Goal: Task Accomplishment & Management: Use online tool/utility

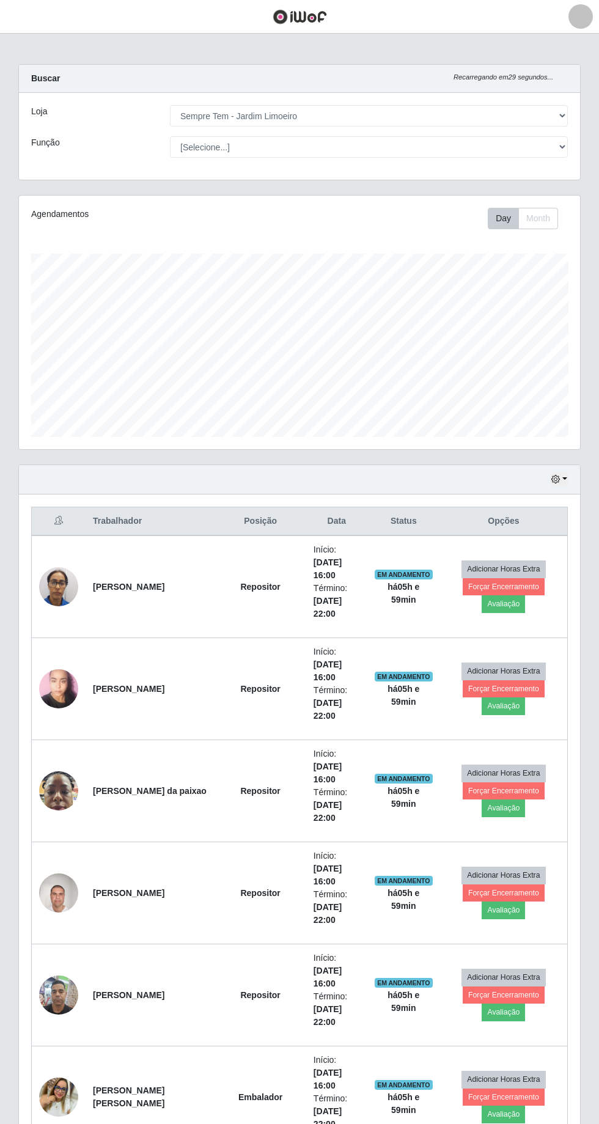
select select "508"
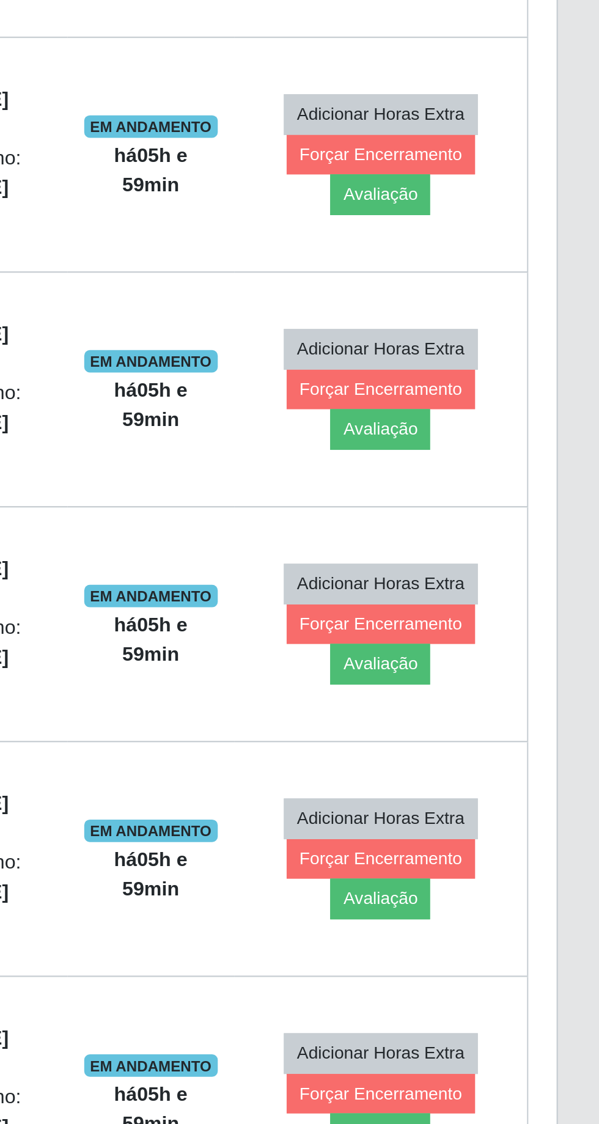
scroll to position [314, 0]
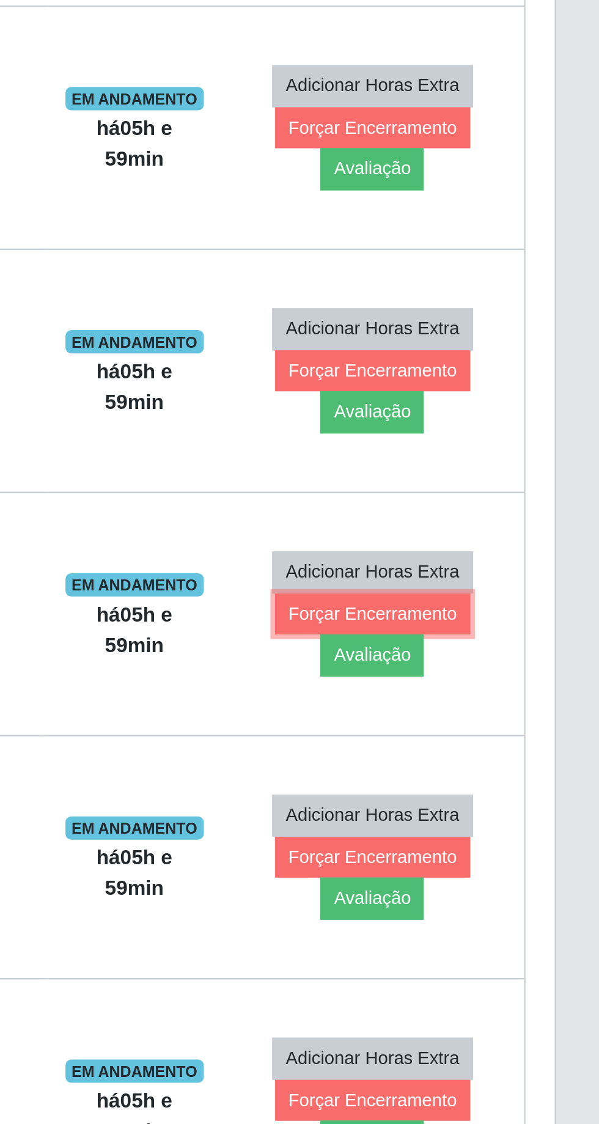
click at [513, 779] on button "Forçar Encerramento" at bounding box center [504, 782] width 82 height 17
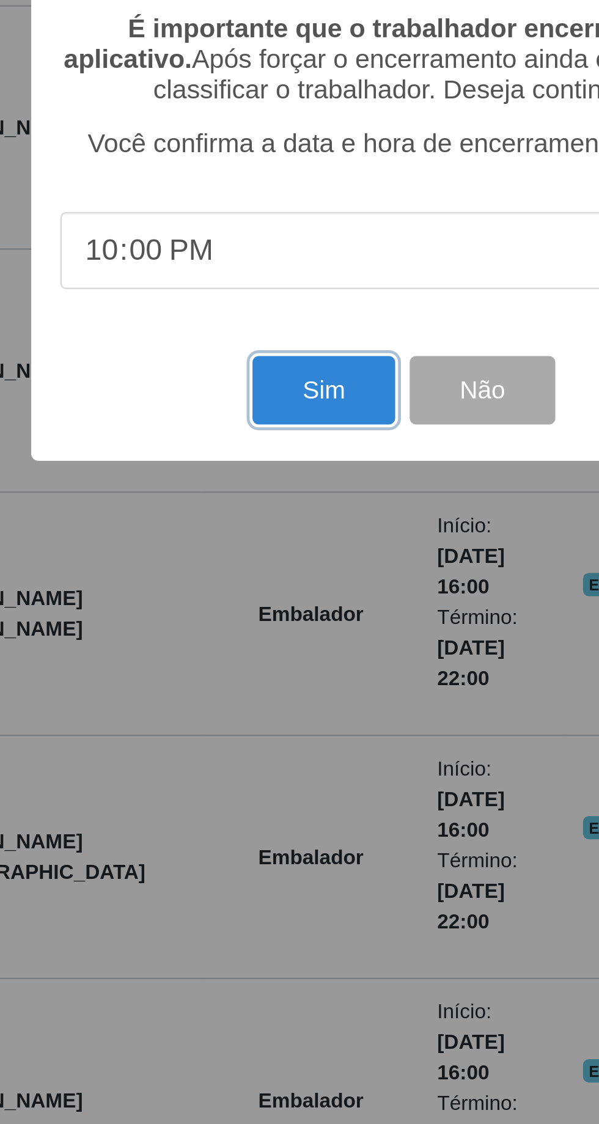
click at [267, 704] on button "Sim" at bounding box center [265, 689] width 59 height 29
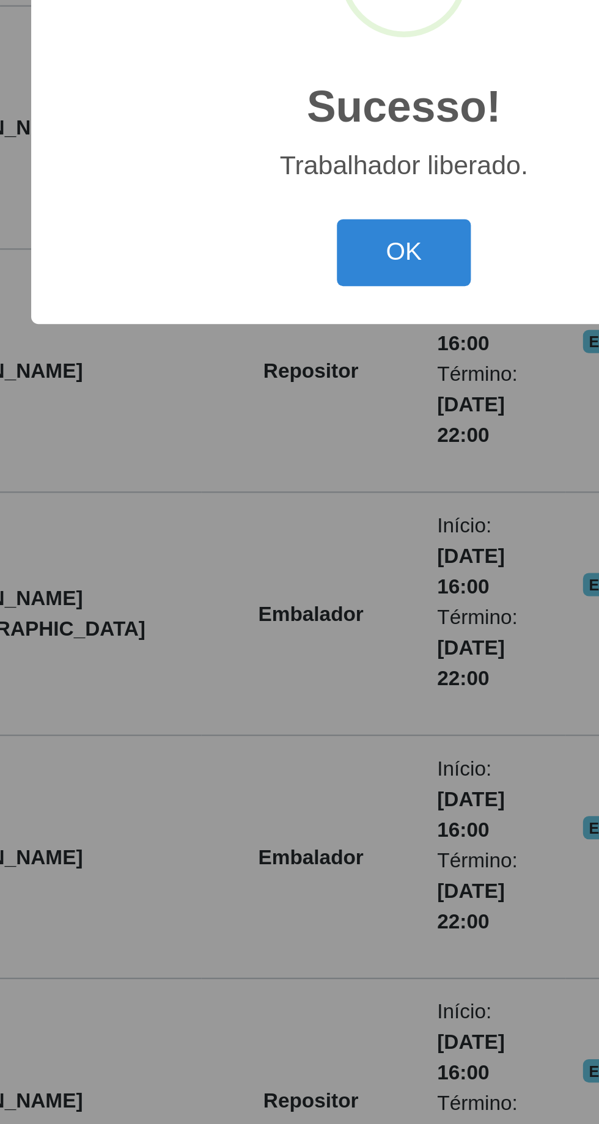
scroll to position [0, 0]
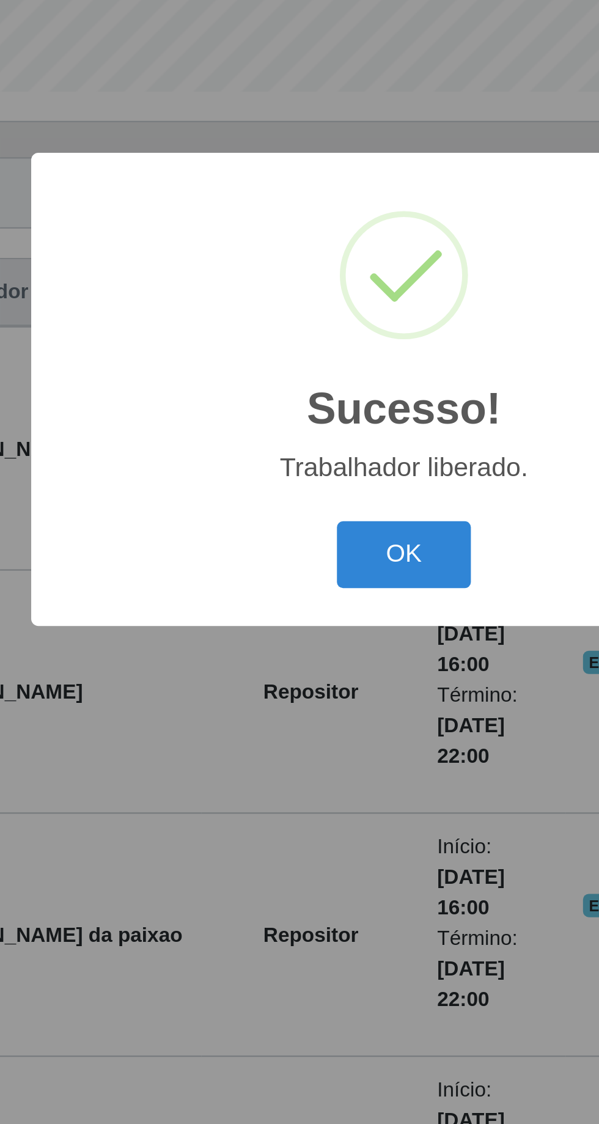
click at [302, 646] on button "OK" at bounding box center [299, 631] width 57 height 29
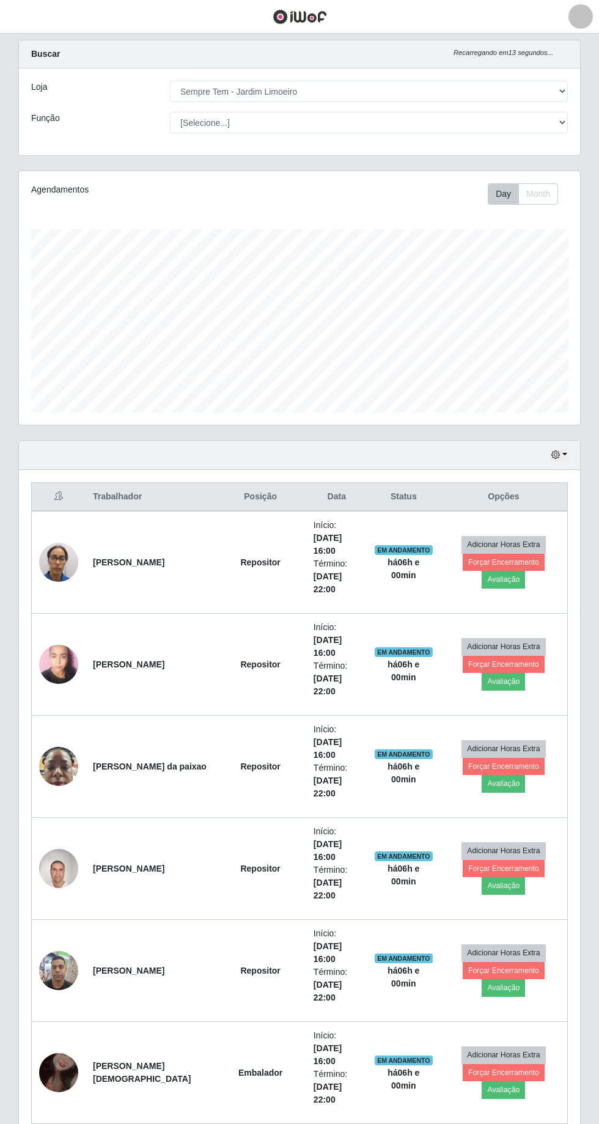
scroll to position [28, 0]
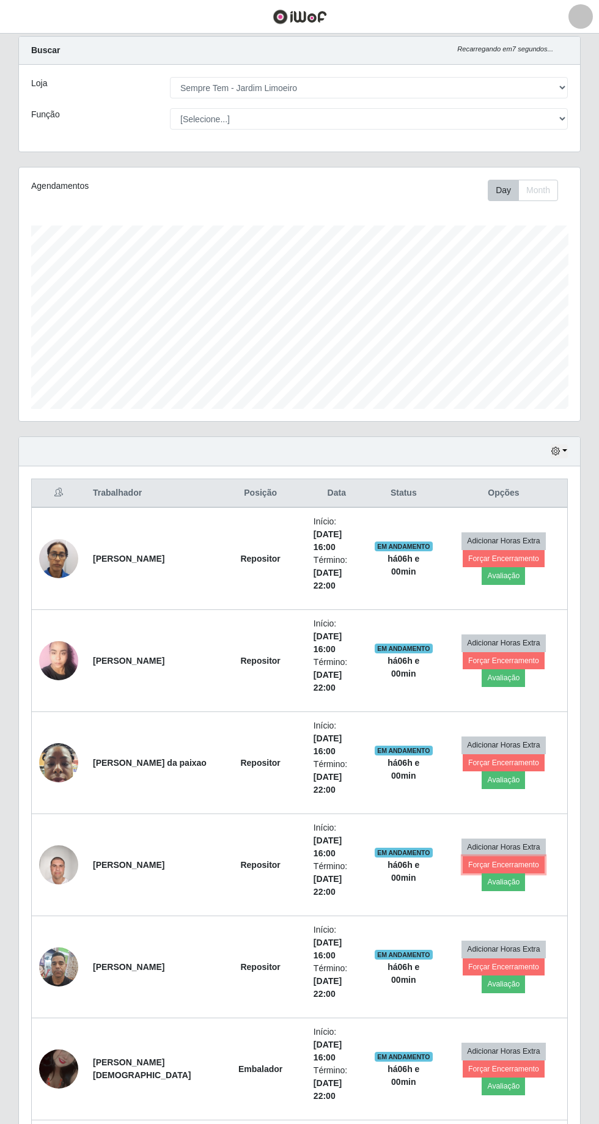
click at [526, 856] on button "Forçar Encerramento" at bounding box center [504, 864] width 82 height 17
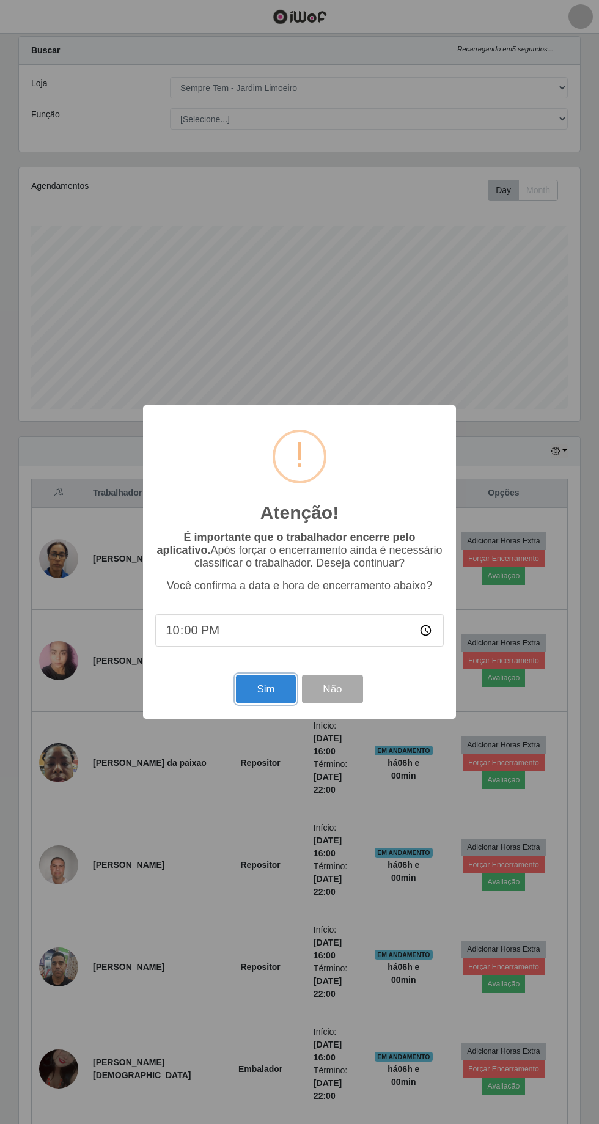
click at [265, 704] on button "Sim" at bounding box center [265, 689] width 59 height 29
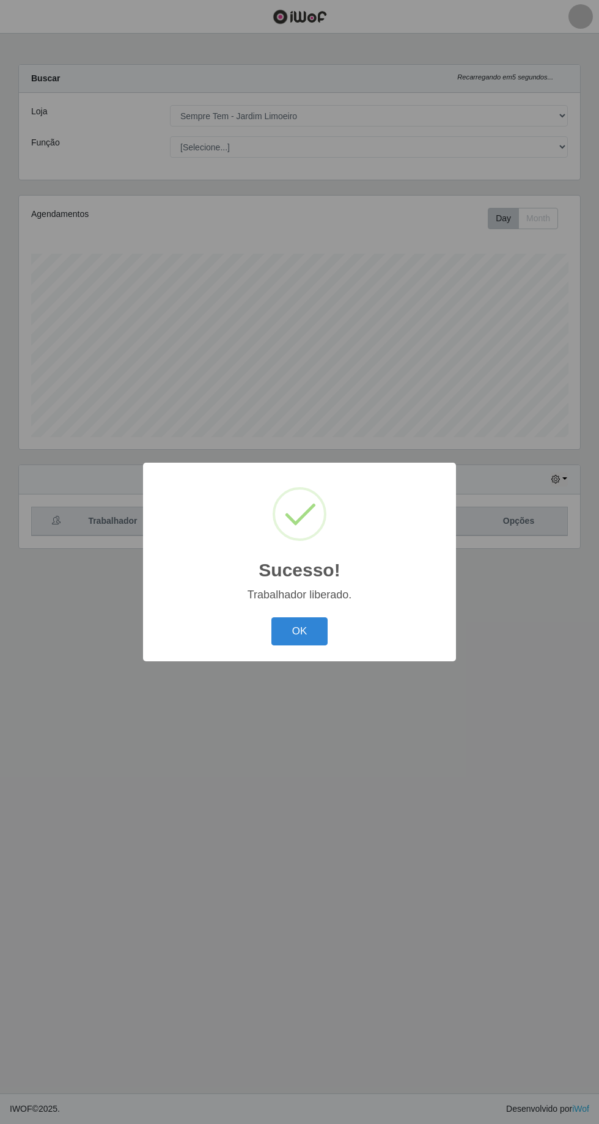
scroll to position [0, 0]
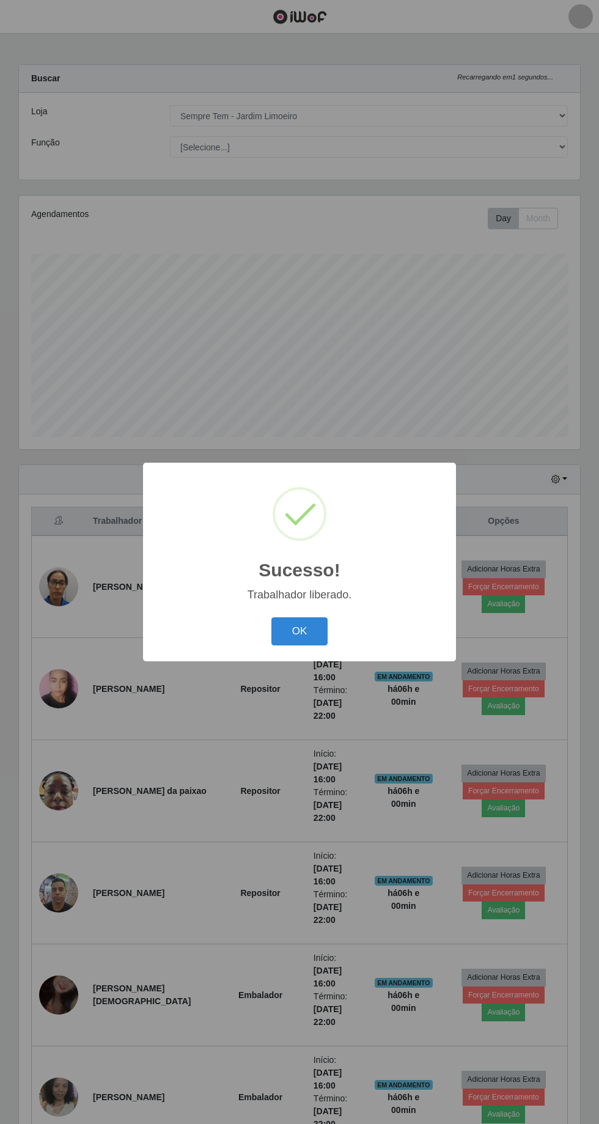
click at [300, 646] on button "OK" at bounding box center [299, 631] width 57 height 29
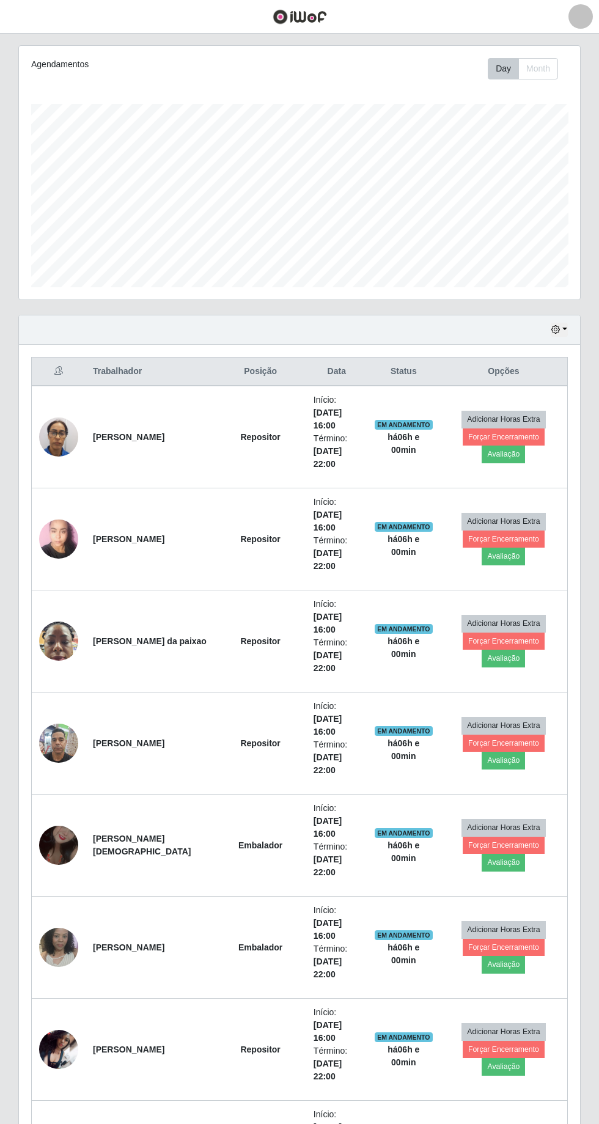
scroll to position [301, 0]
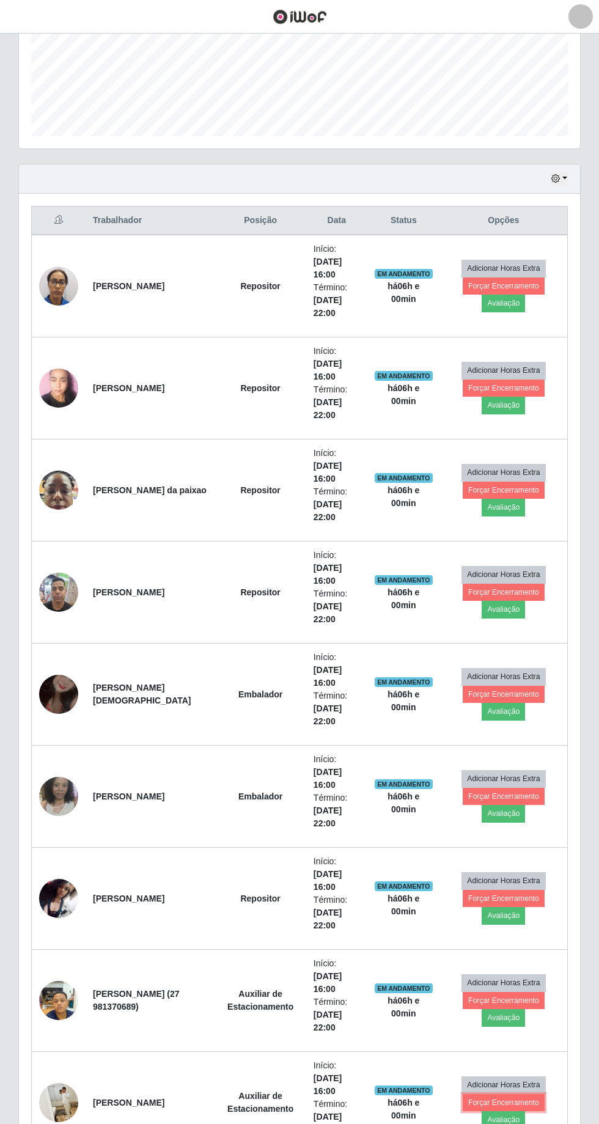
click at [516, 1097] on button "Forçar Encerramento" at bounding box center [504, 1102] width 82 height 17
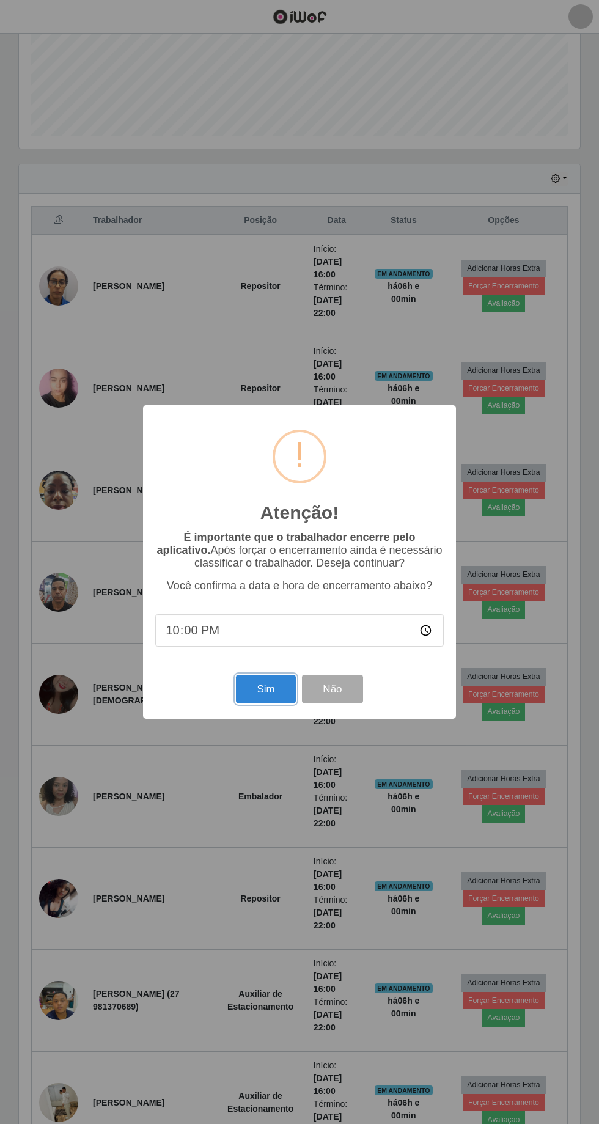
click at [265, 704] on button "Sim" at bounding box center [265, 689] width 59 height 29
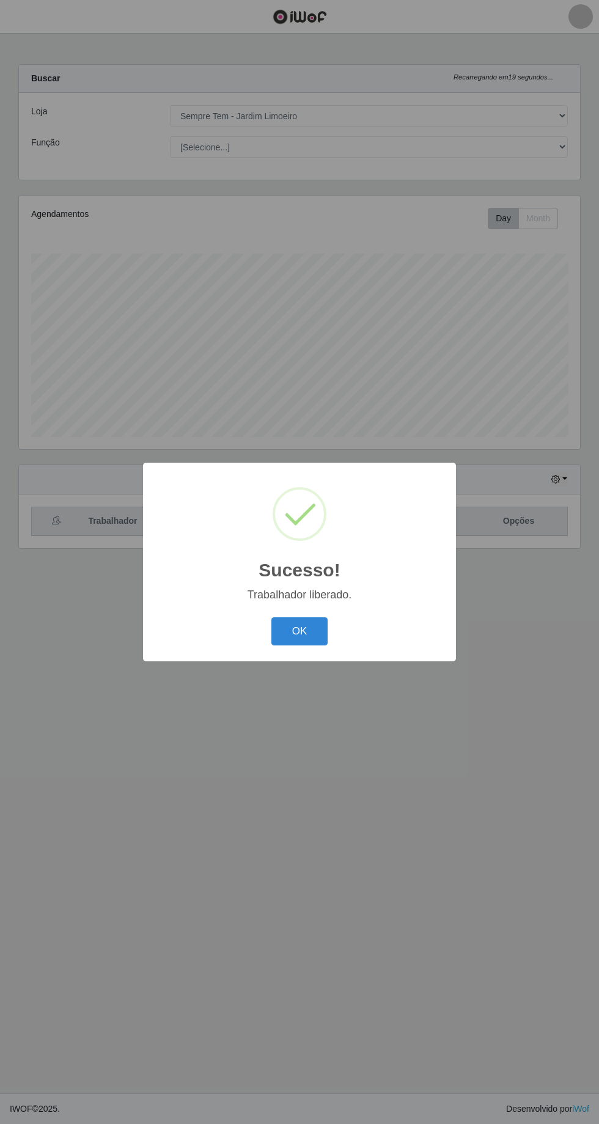
scroll to position [0, 0]
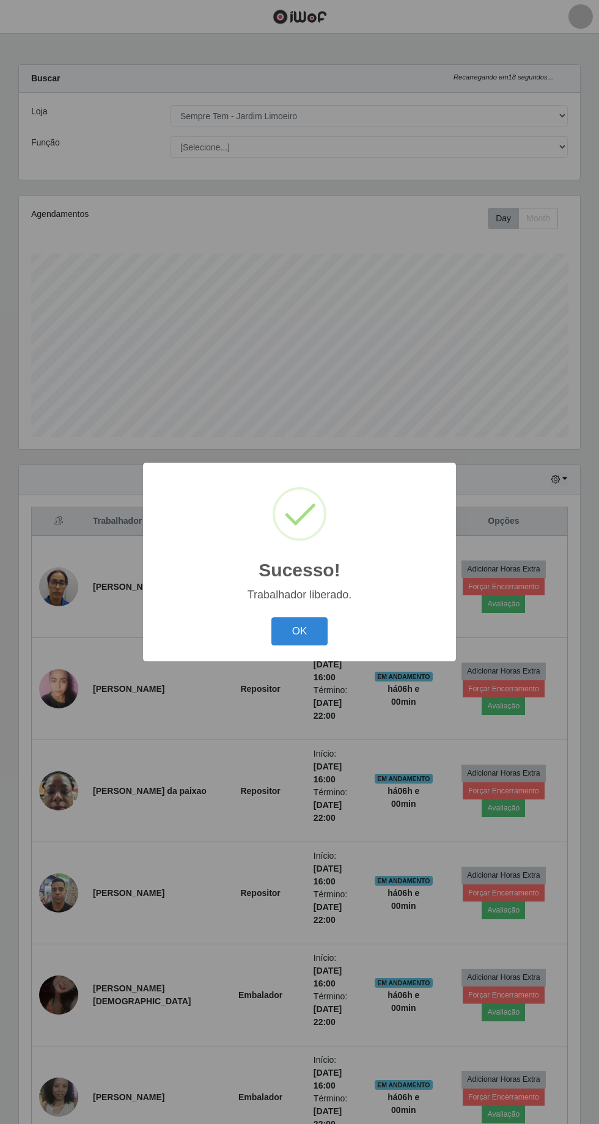
click at [299, 646] on button "OK" at bounding box center [299, 631] width 57 height 29
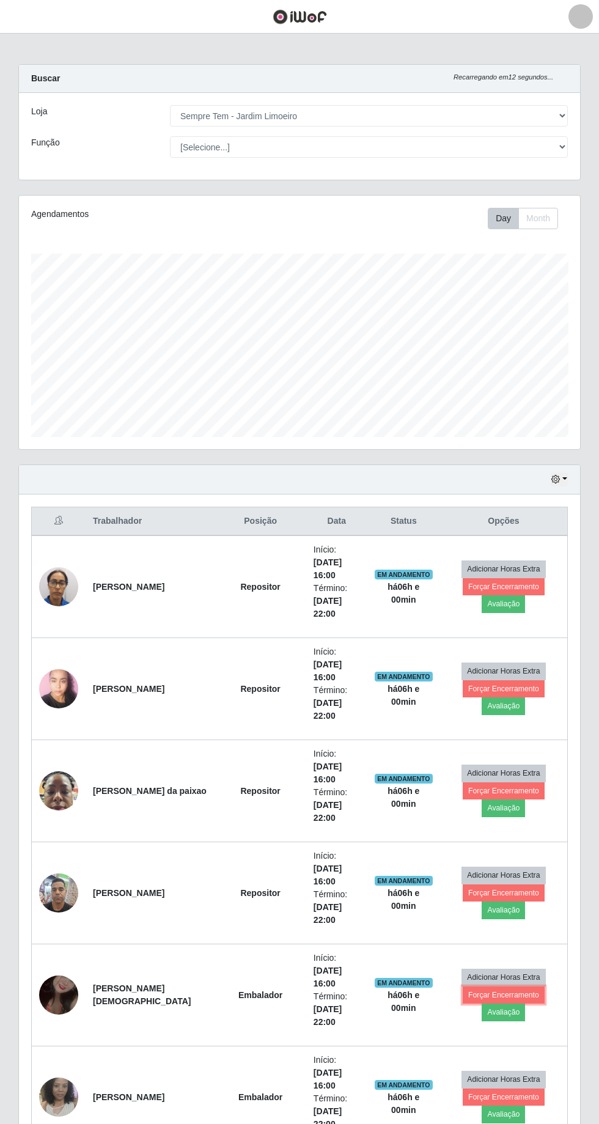
click at [516, 986] on button "Forçar Encerramento" at bounding box center [504, 994] width 82 height 17
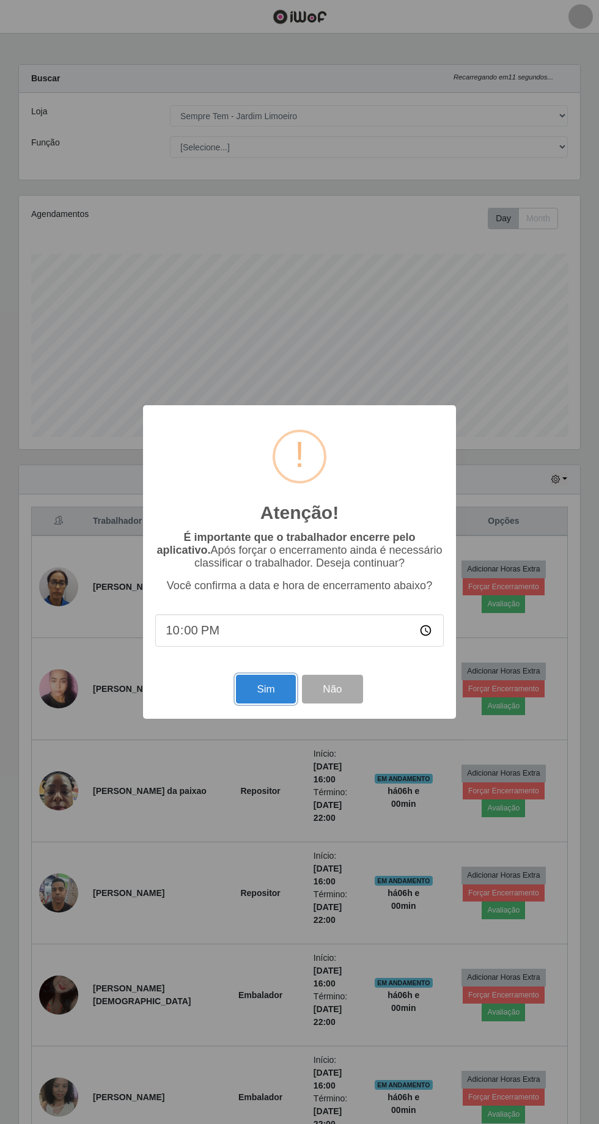
click at [270, 704] on button "Sim" at bounding box center [265, 689] width 59 height 29
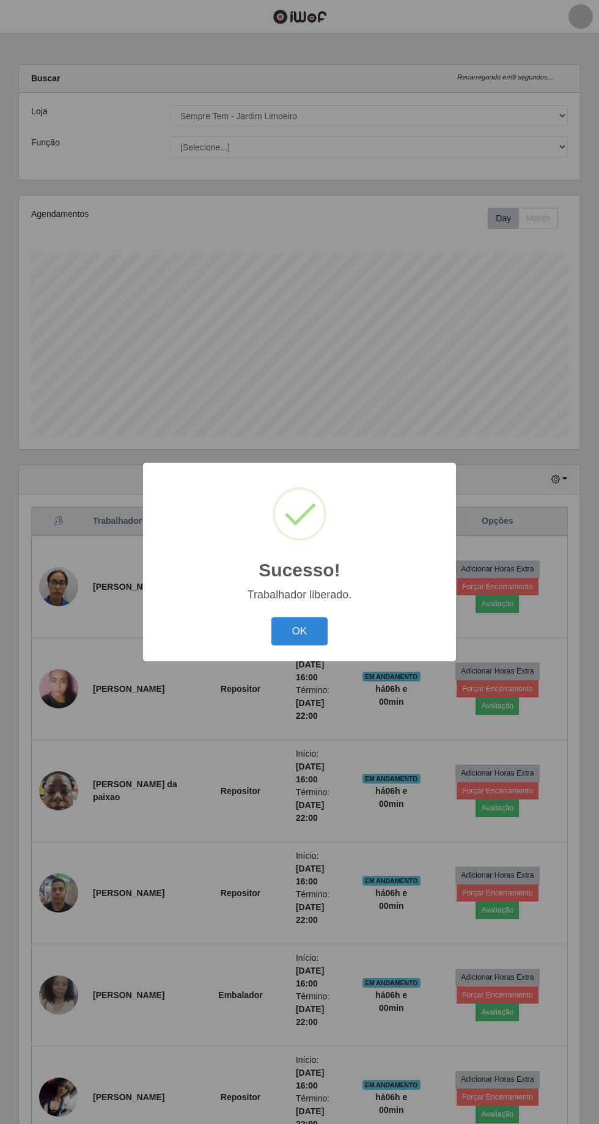
click at [299, 646] on button "OK" at bounding box center [299, 631] width 57 height 29
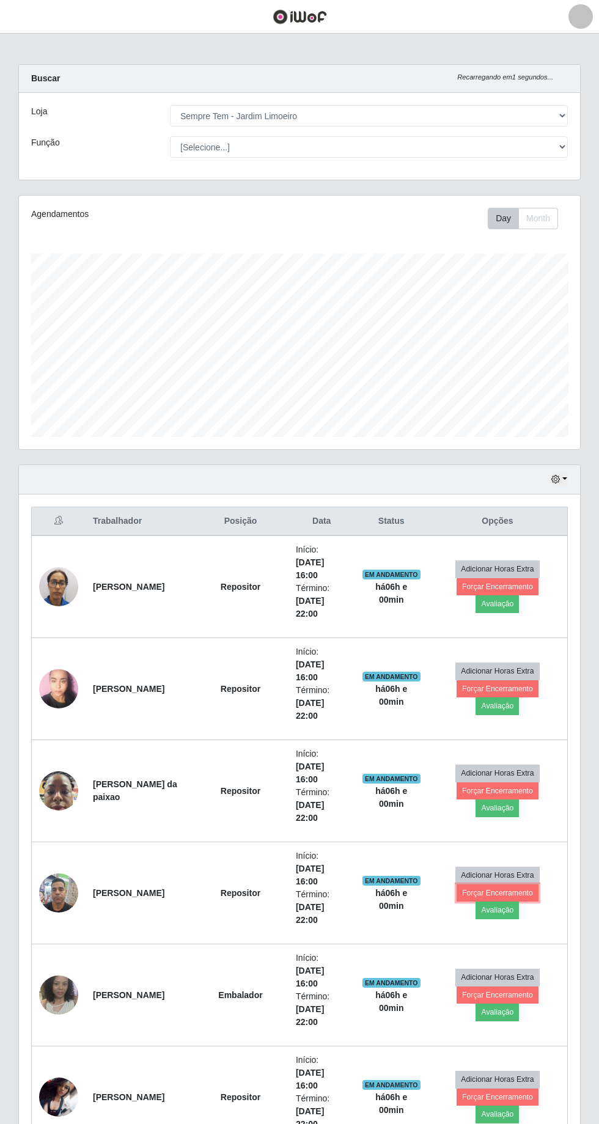
click at [516, 884] on button "Forçar Encerramento" at bounding box center [498, 892] width 82 height 17
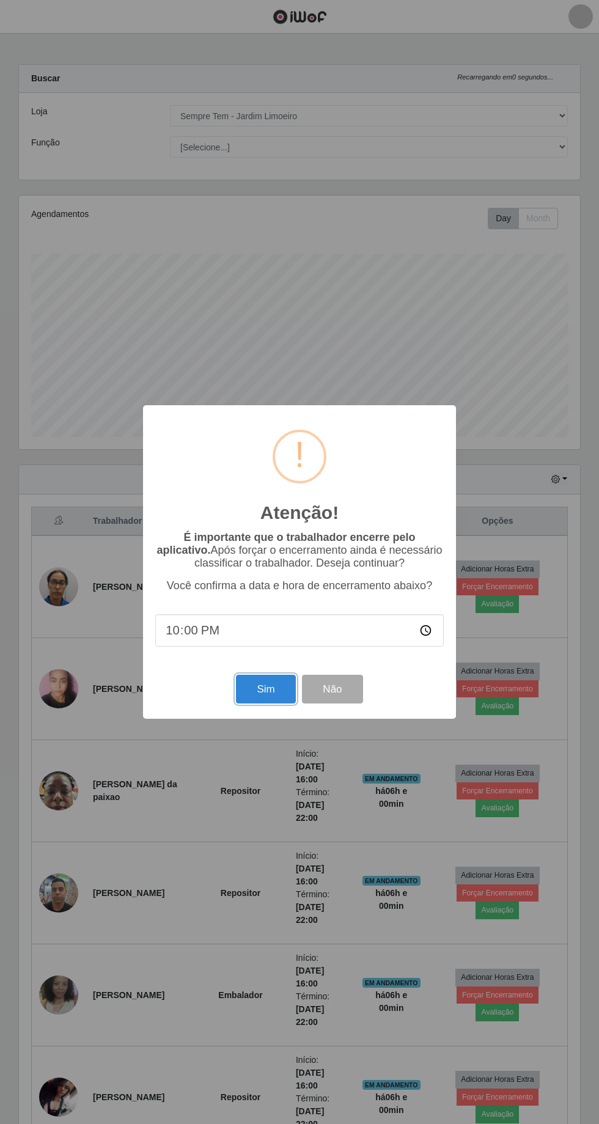
click at [266, 704] on button "Sim" at bounding box center [265, 689] width 59 height 29
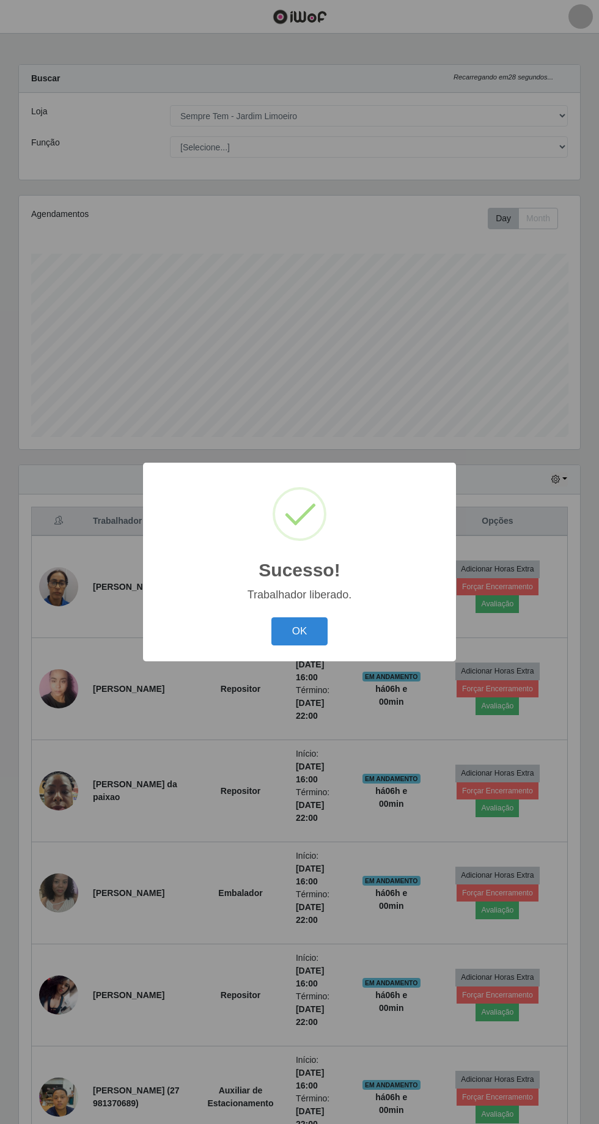
click at [299, 646] on button "OK" at bounding box center [299, 631] width 57 height 29
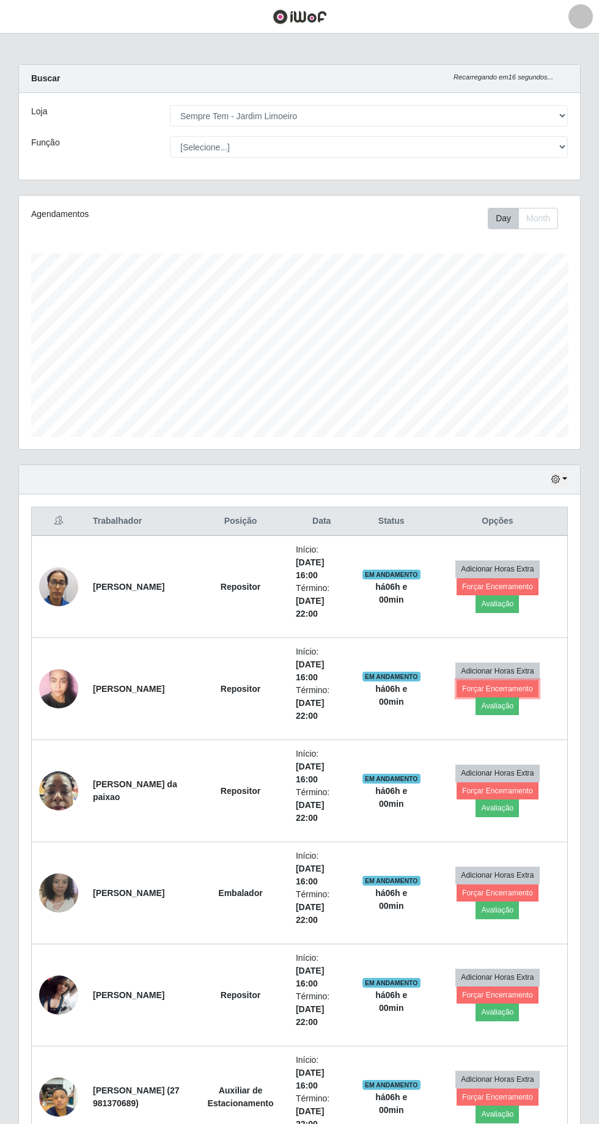
click at [517, 685] on button "Forçar Encerramento" at bounding box center [498, 688] width 82 height 17
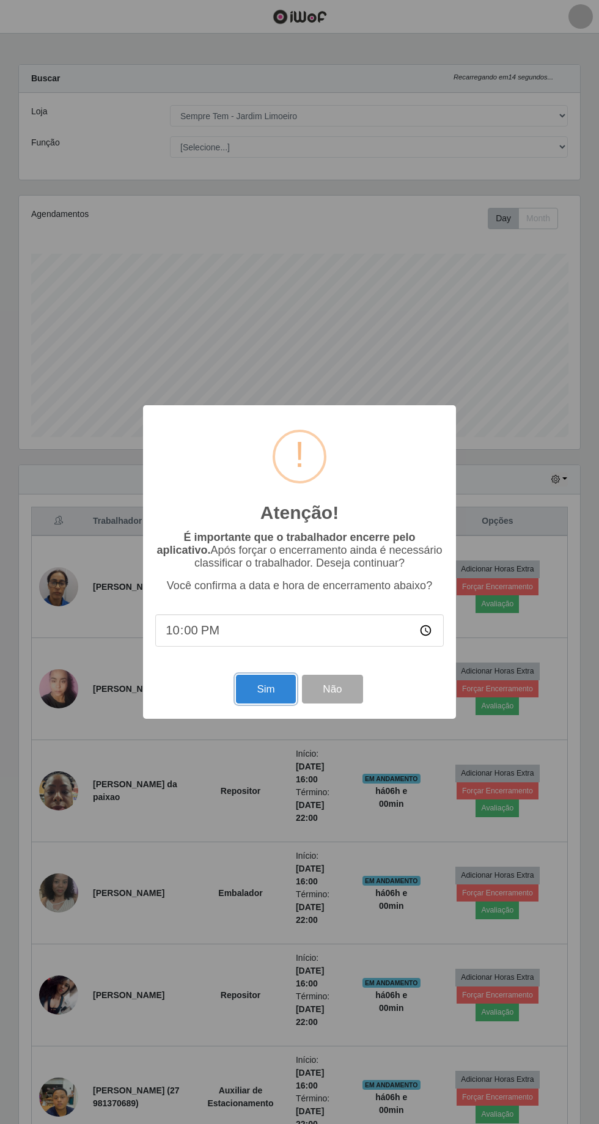
click at [275, 704] on button "Sim" at bounding box center [265, 689] width 59 height 29
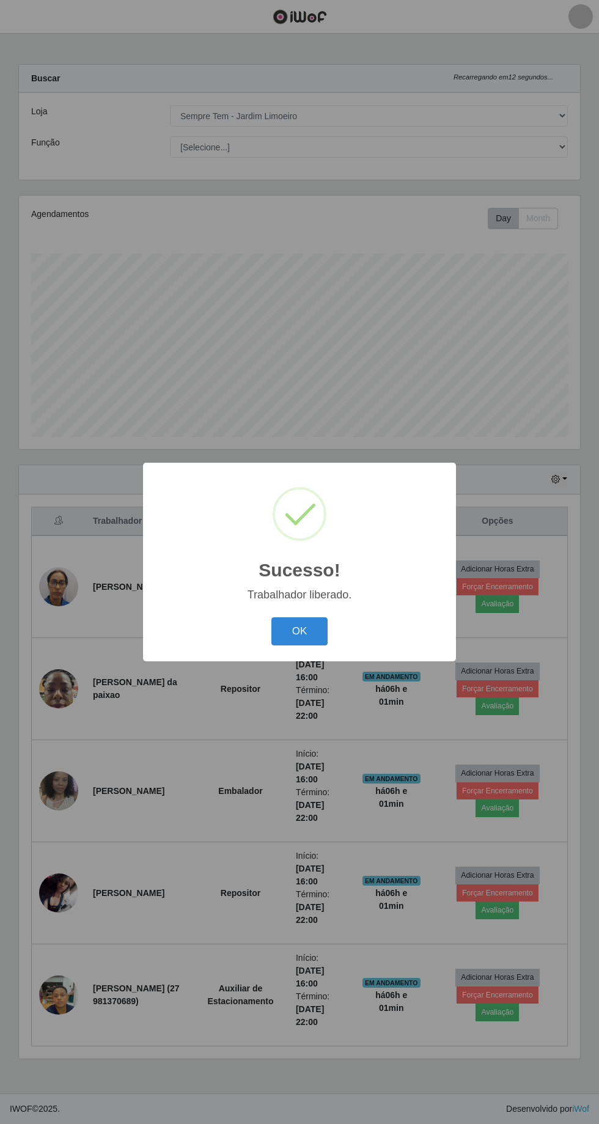
click at [305, 646] on button "OK" at bounding box center [299, 631] width 57 height 29
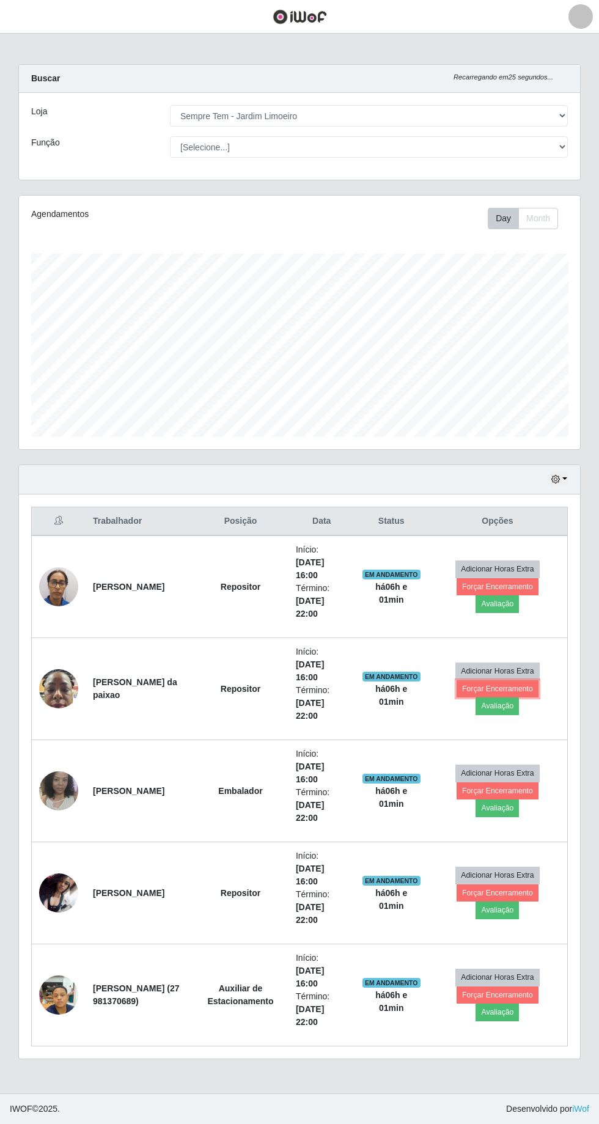
click at [507, 681] on button "Forçar Encerramento" at bounding box center [498, 688] width 82 height 17
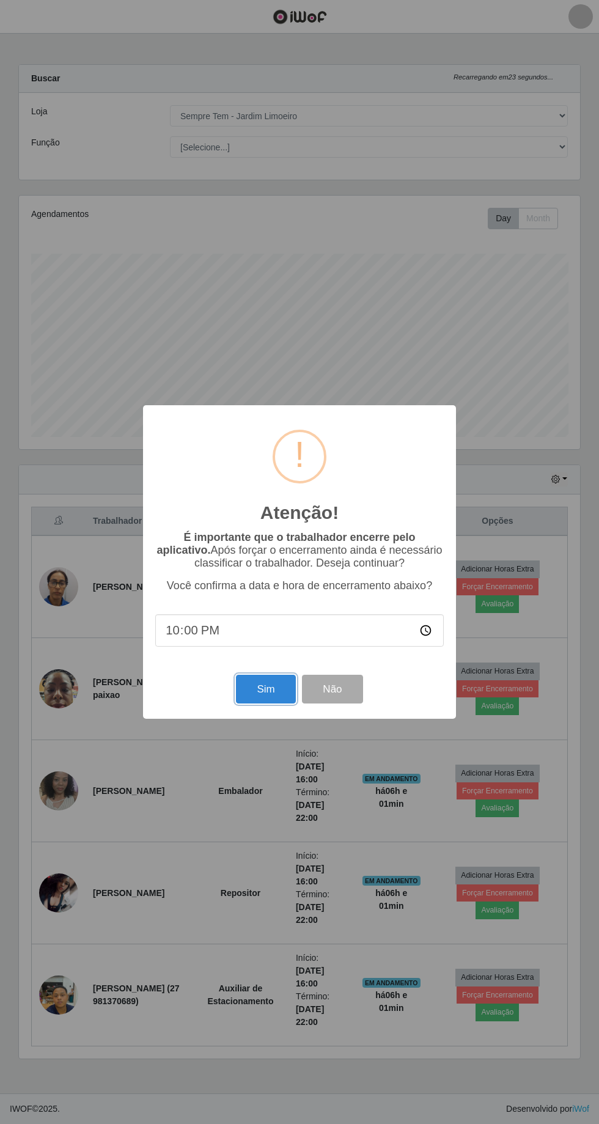
click at [260, 704] on button "Sim" at bounding box center [265, 689] width 59 height 29
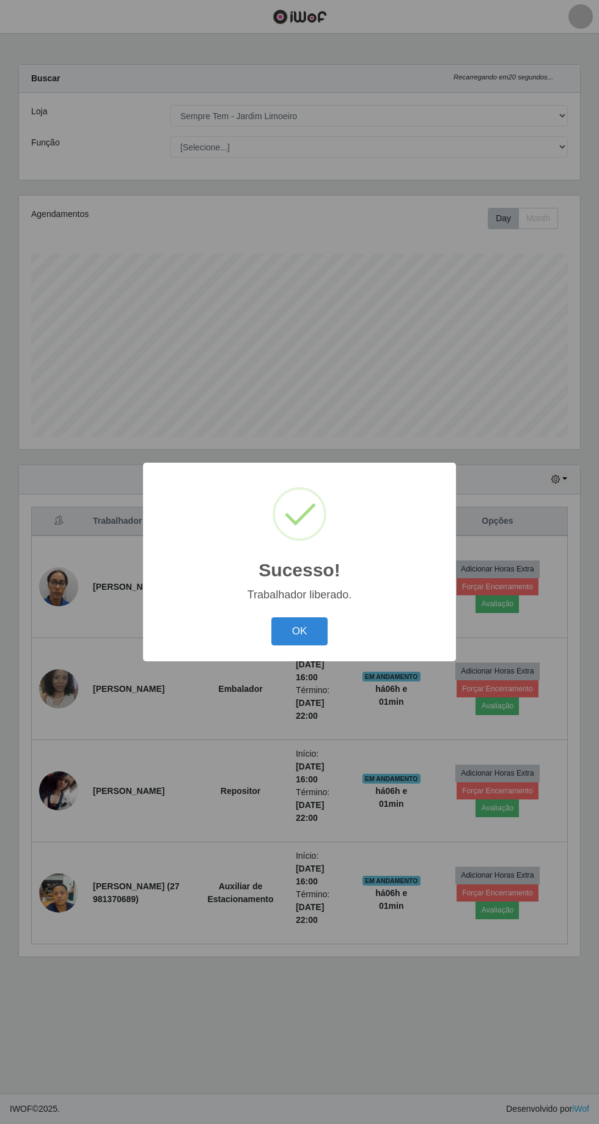
click at [302, 646] on button "OK" at bounding box center [299, 631] width 57 height 29
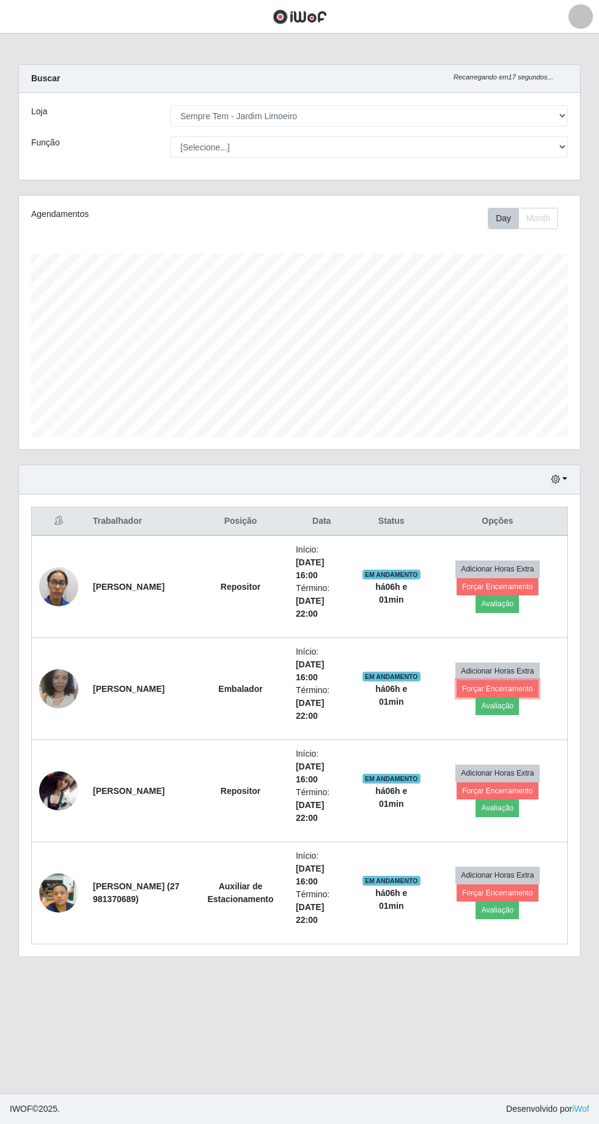
click at [506, 685] on button "Forçar Encerramento" at bounding box center [498, 688] width 82 height 17
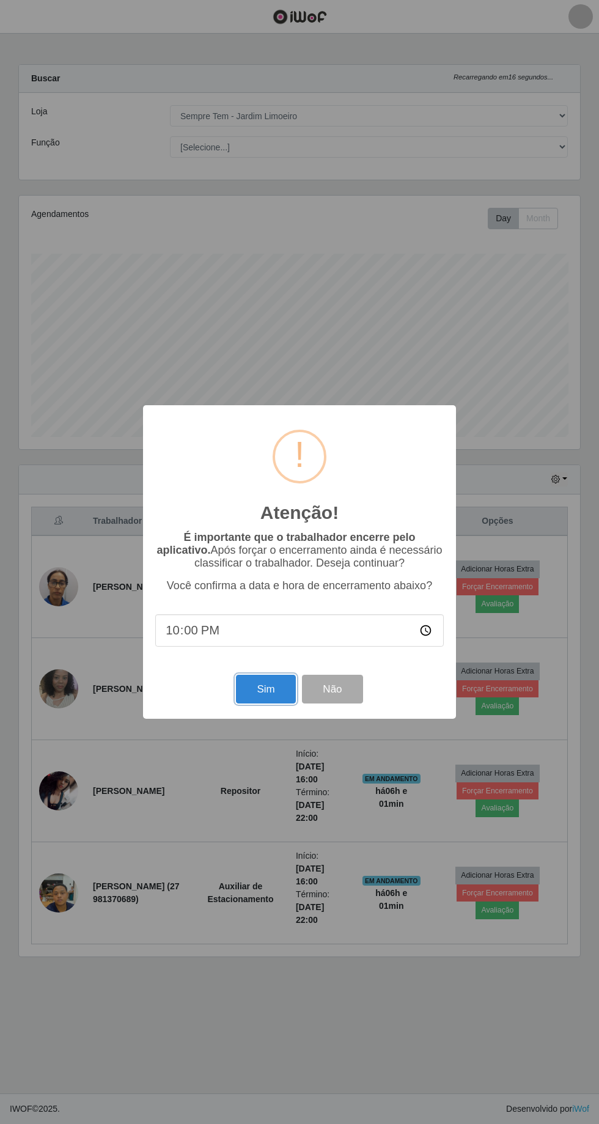
click at [255, 704] on button "Sim" at bounding box center [265, 689] width 59 height 29
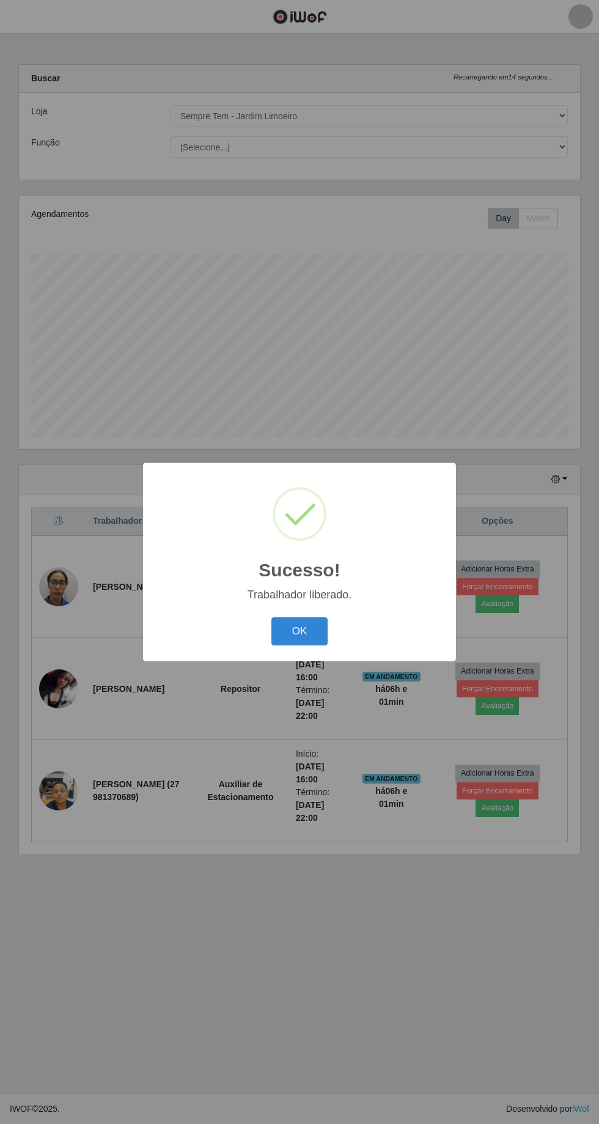
click at [306, 646] on button "OK" at bounding box center [299, 631] width 57 height 29
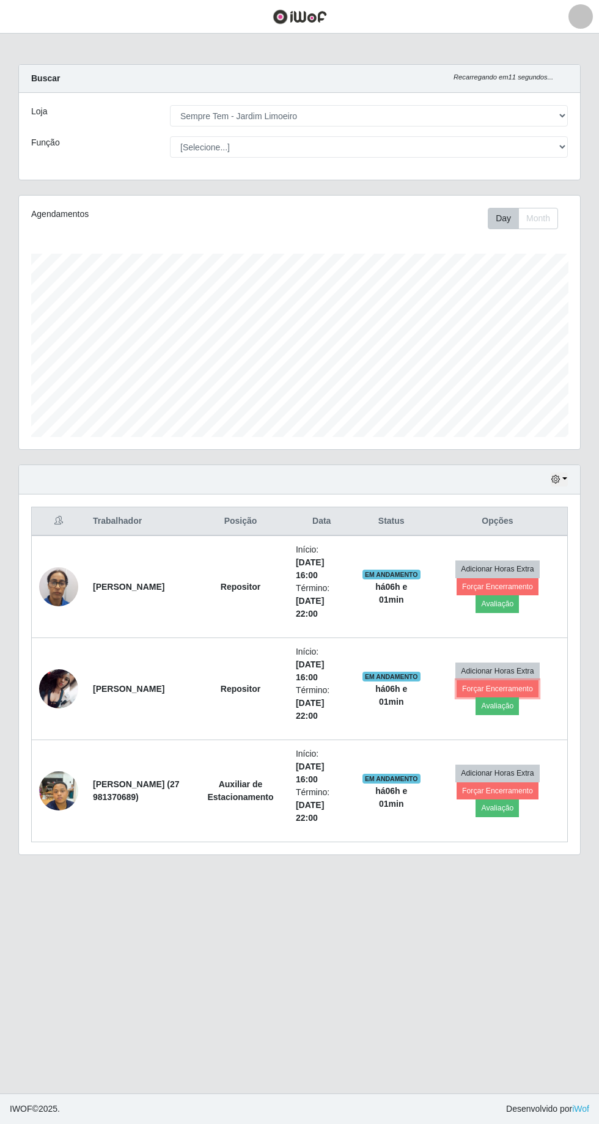
click at [498, 685] on button "Forçar Encerramento" at bounding box center [498, 688] width 82 height 17
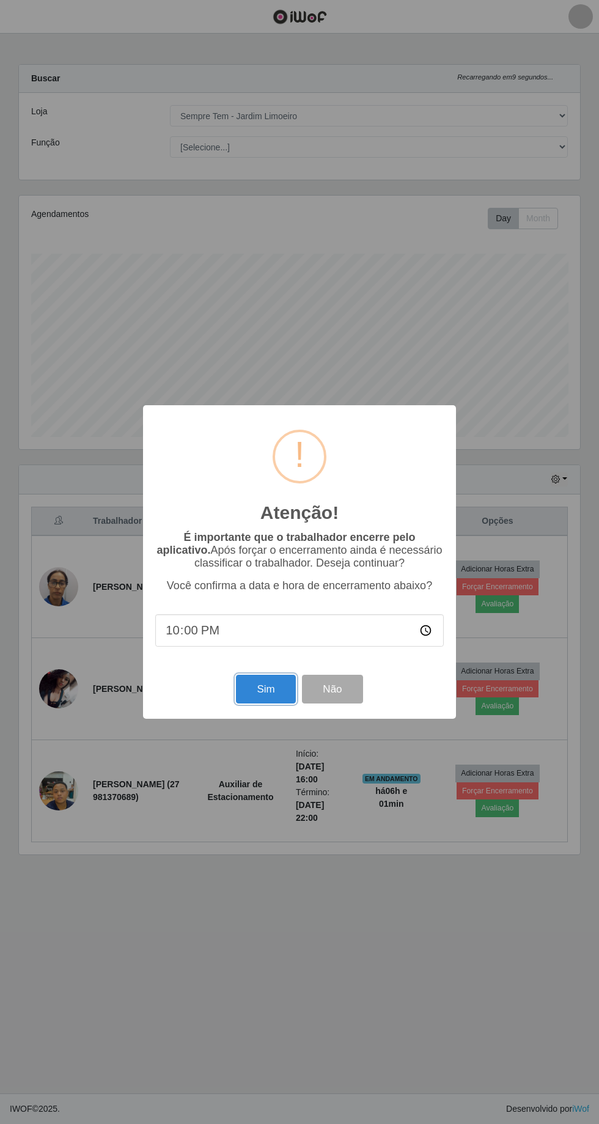
click at [257, 704] on button "Sim" at bounding box center [265, 689] width 59 height 29
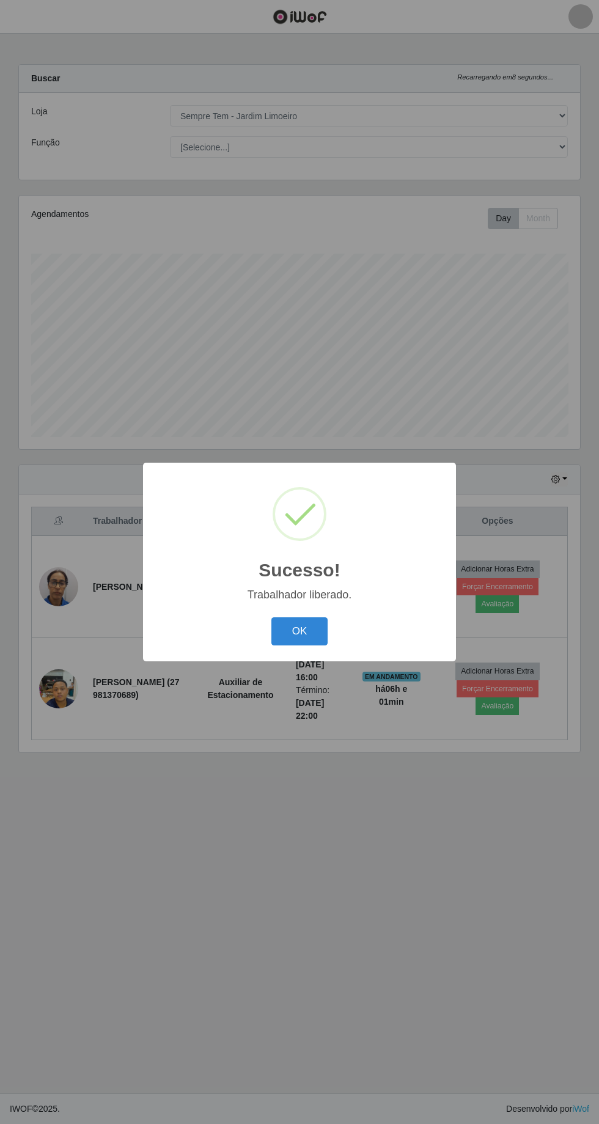
click at [310, 646] on button "OK" at bounding box center [299, 631] width 57 height 29
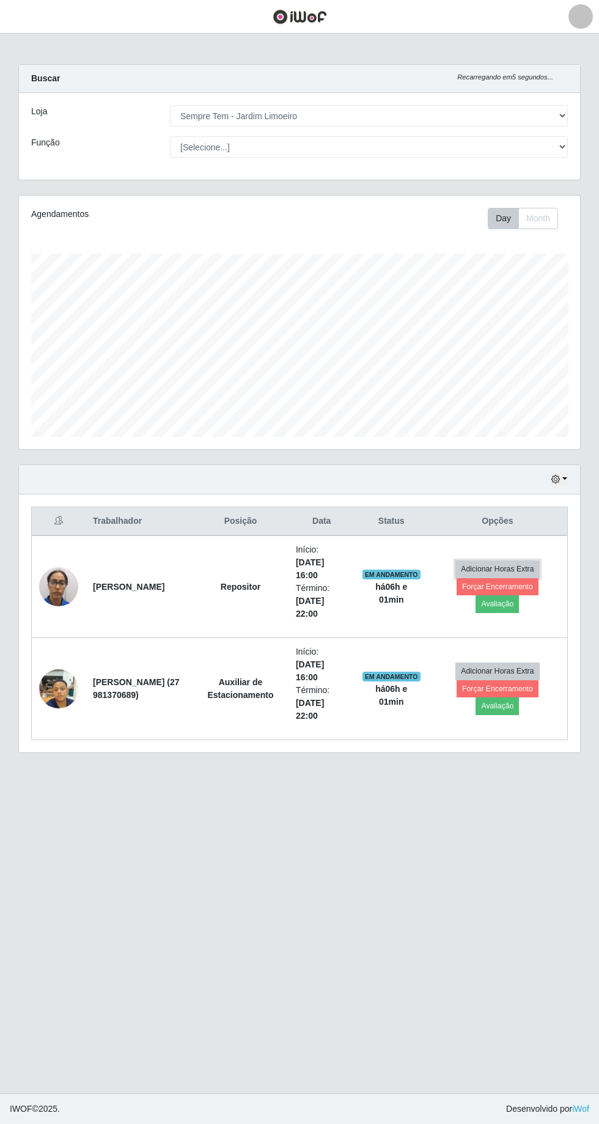
click at [495, 566] on button "Adicionar Horas Extra" at bounding box center [497, 568] width 84 height 17
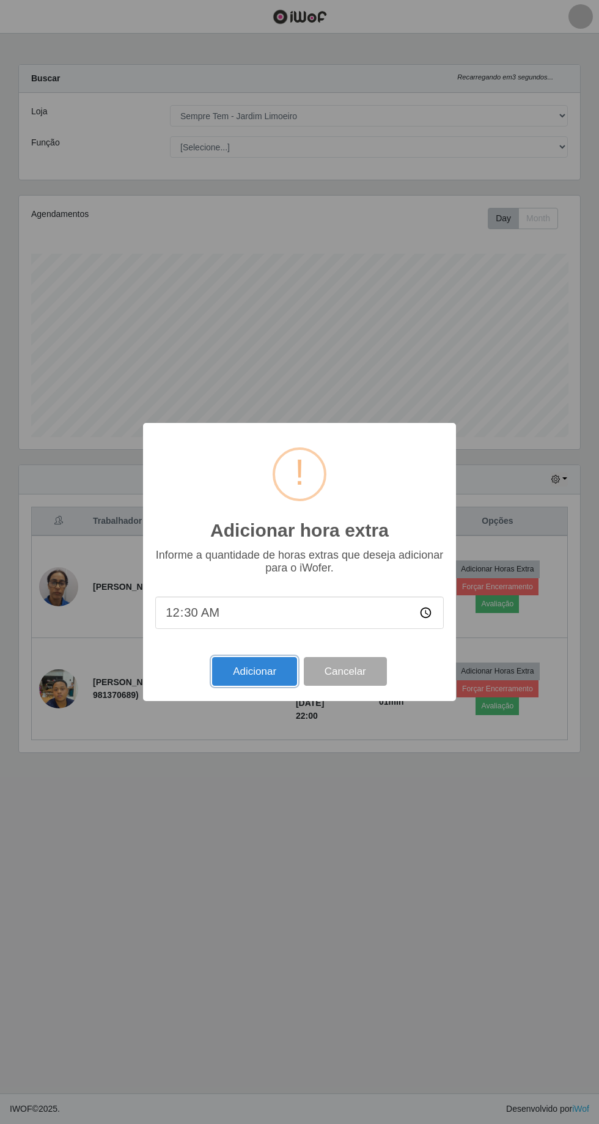
click at [257, 686] on button "Adicionar" at bounding box center [254, 671] width 85 height 29
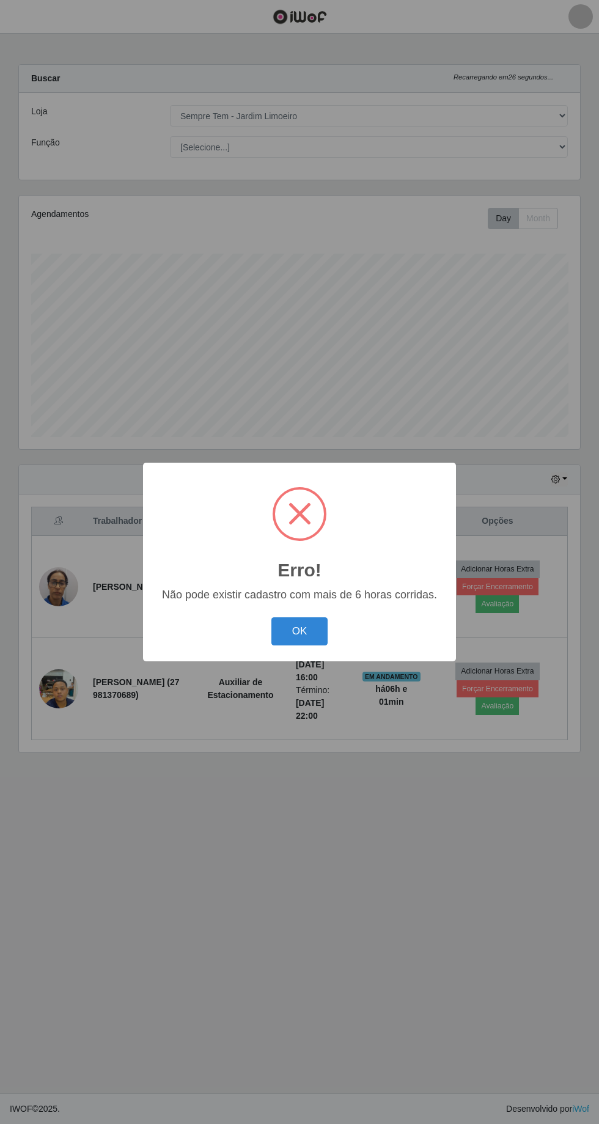
click at [402, 856] on div "Erro! × Não pode existir cadastro com mais de 6 horas corridas. OK Cancel" at bounding box center [299, 562] width 599 height 1124
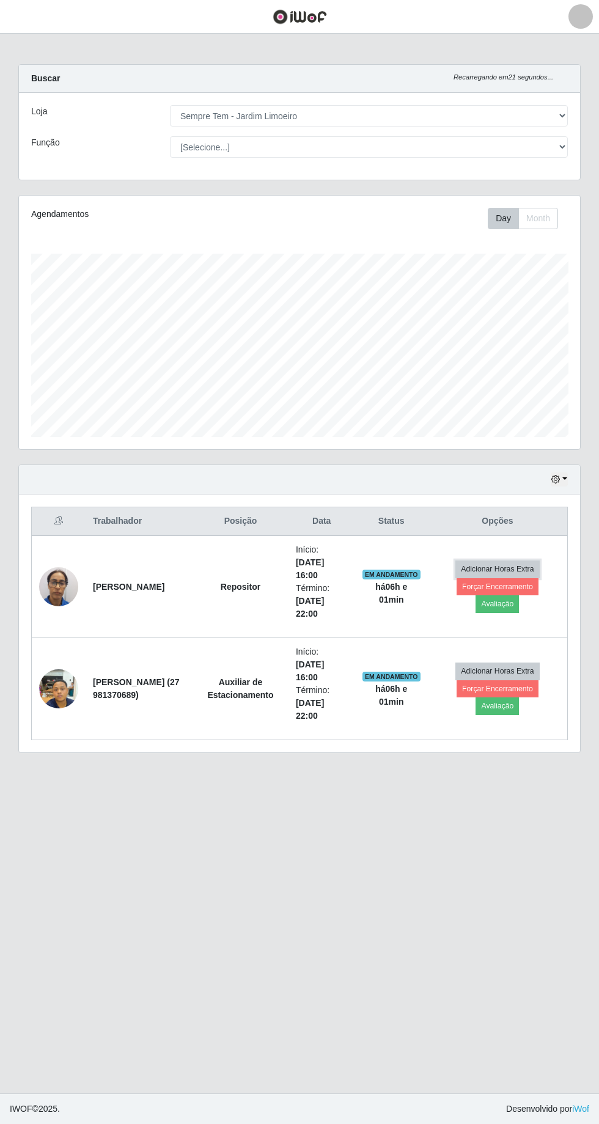
click at [522, 574] on button "Adicionar Horas Extra" at bounding box center [497, 568] width 84 height 17
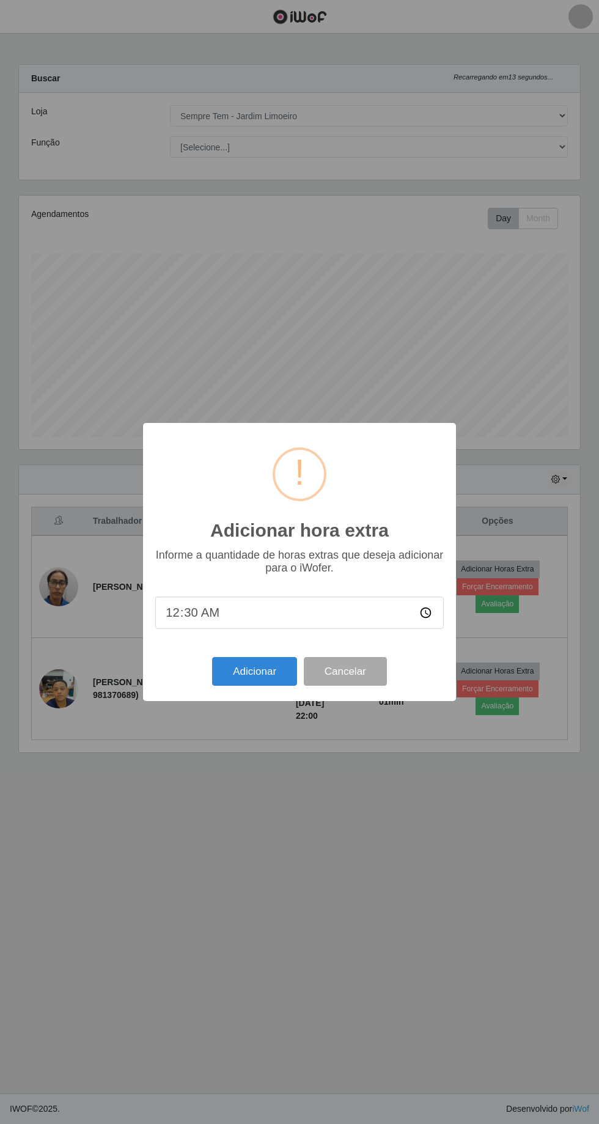
click at [452, 853] on div "Adicionar hora extra × Informe a quantidade de horas extras que deseja adiciona…" at bounding box center [299, 562] width 599 height 1124
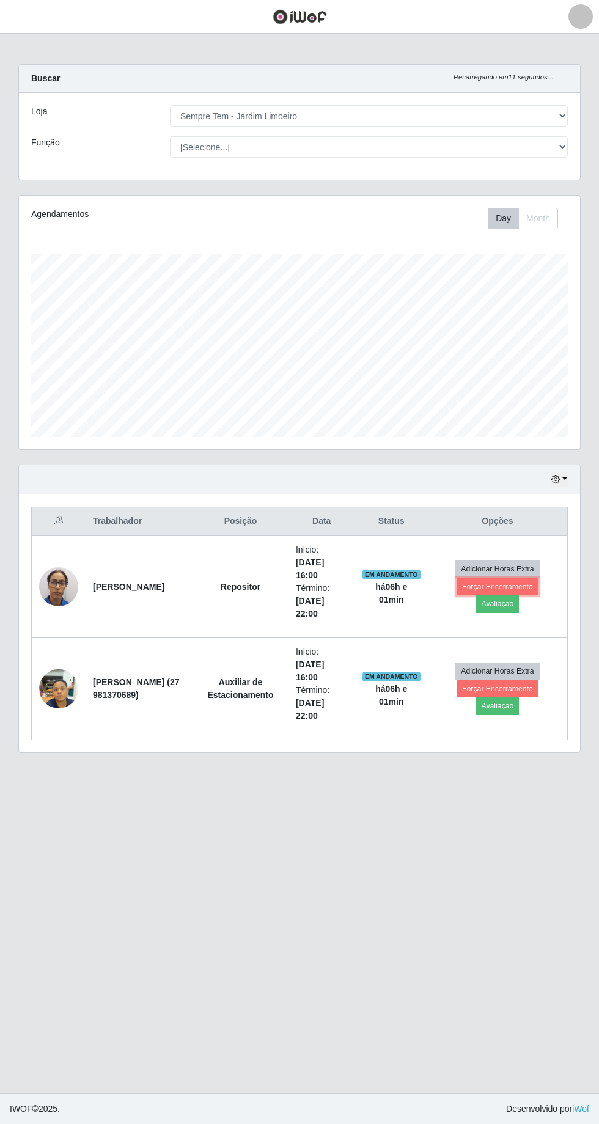
click at [463, 579] on button "Forçar Encerramento" at bounding box center [498, 586] width 82 height 17
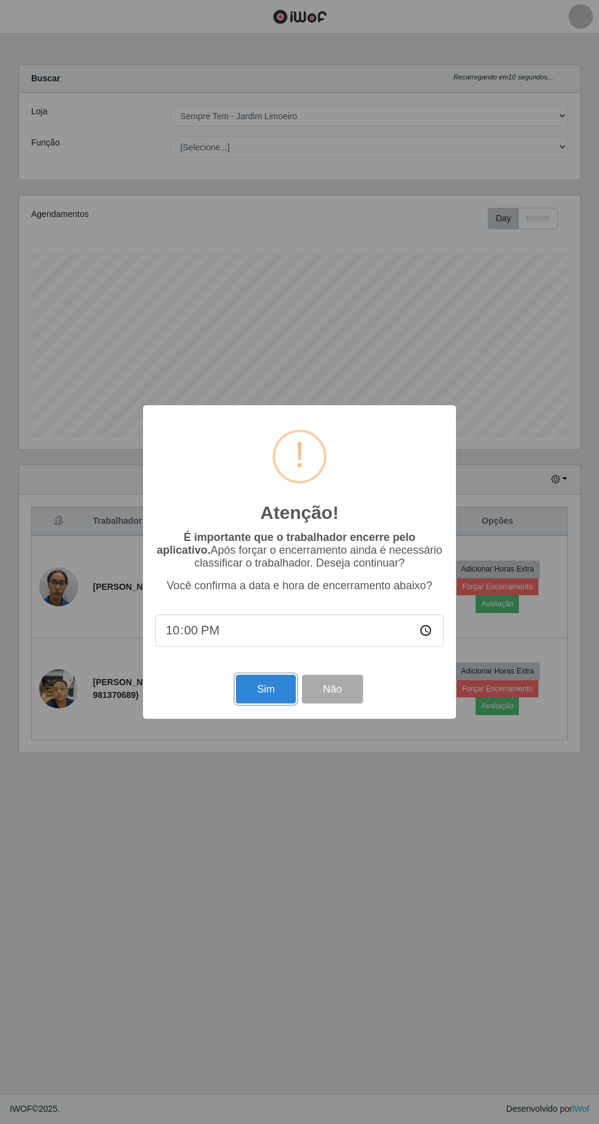
click at [257, 704] on button "Sim" at bounding box center [265, 689] width 59 height 29
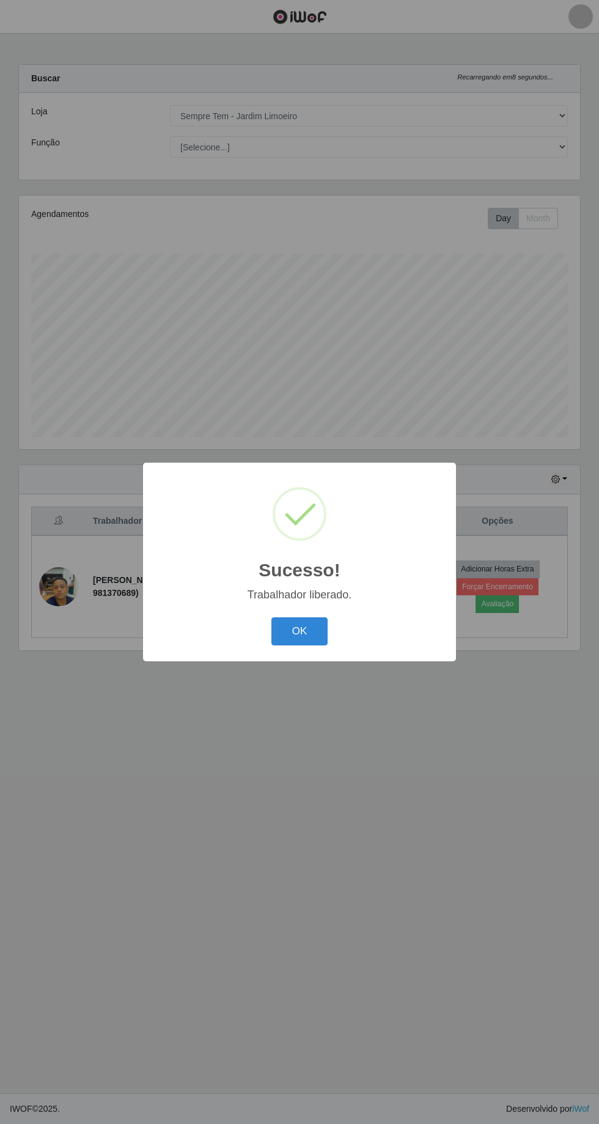
click at [299, 646] on button "OK" at bounding box center [299, 631] width 57 height 29
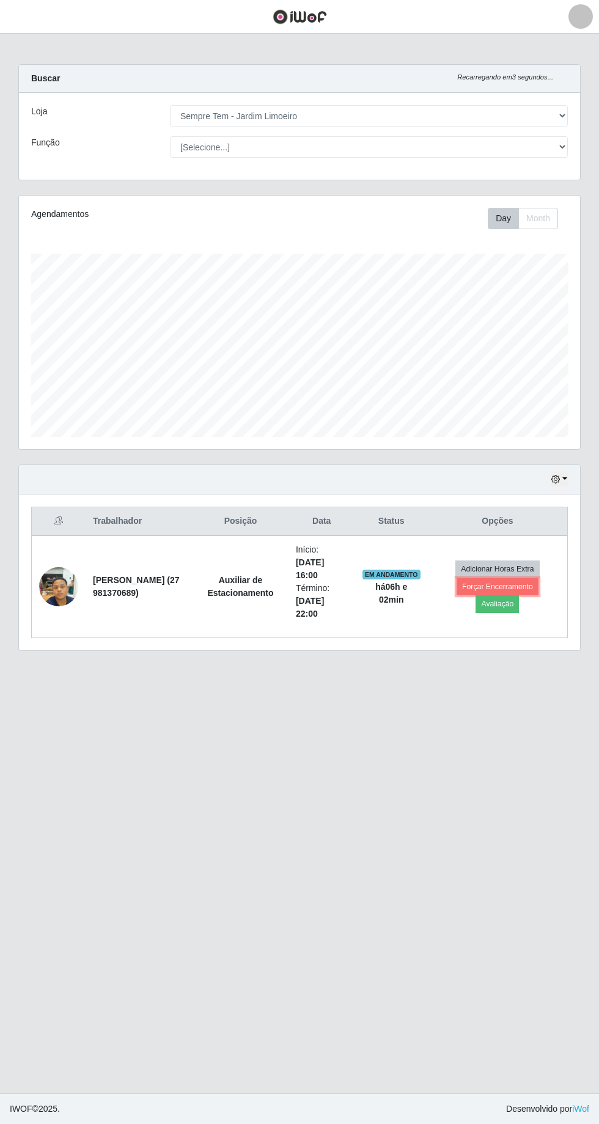
click at [482, 581] on button "Forçar Encerramento" at bounding box center [498, 586] width 82 height 17
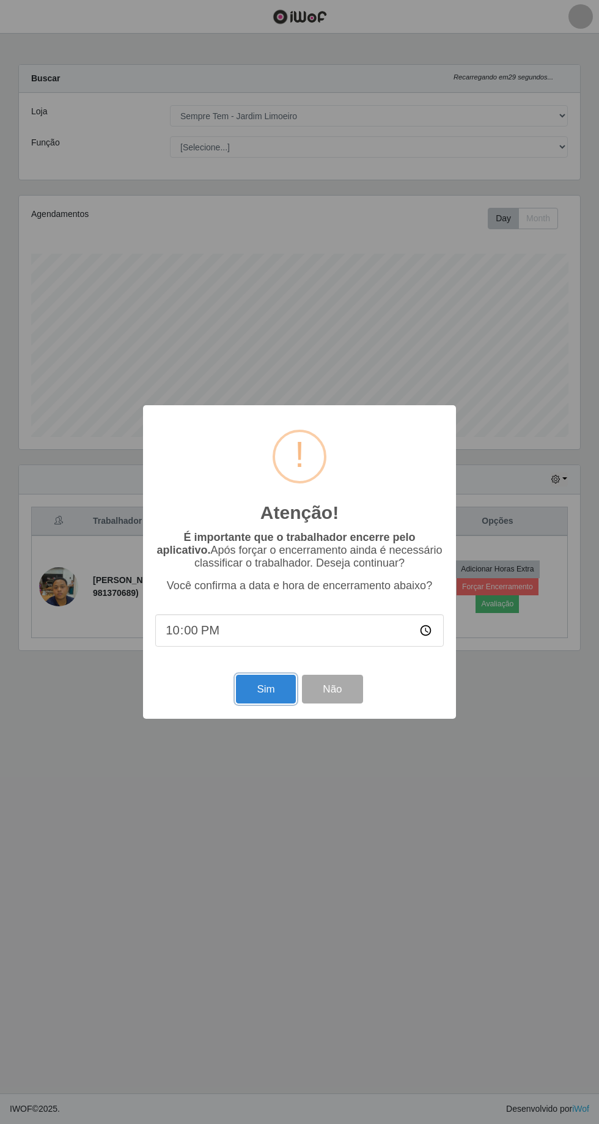
click at [265, 704] on button "Sim" at bounding box center [265, 689] width 59 height 29
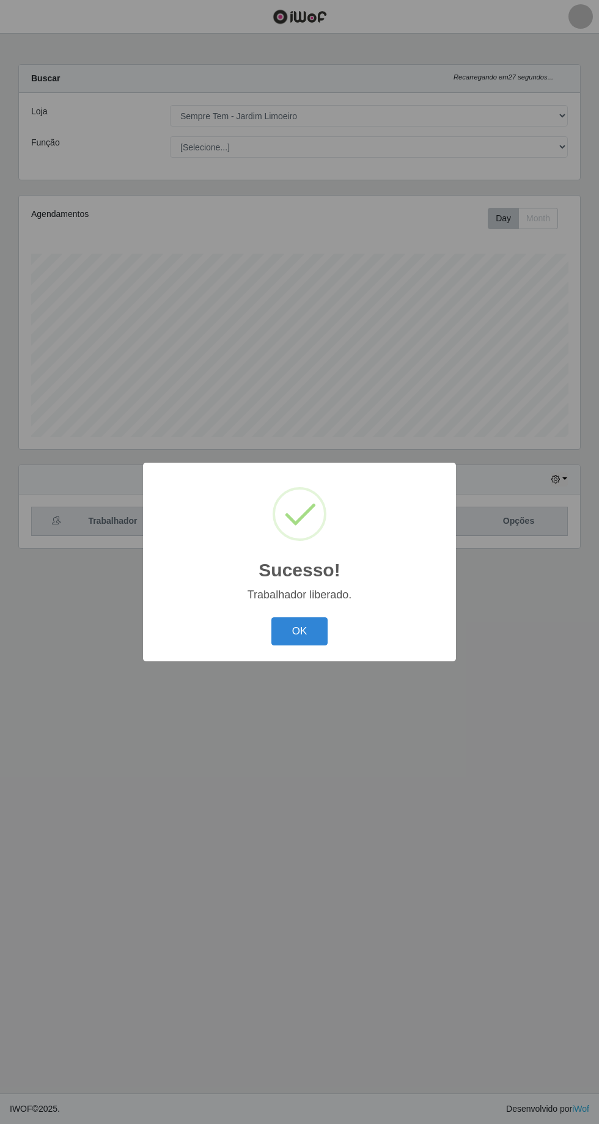
click at [299, 646] on button "OK" at bounding box center [299, 631] width 57 height 29
